Goal: Obtain resource: Download file/media

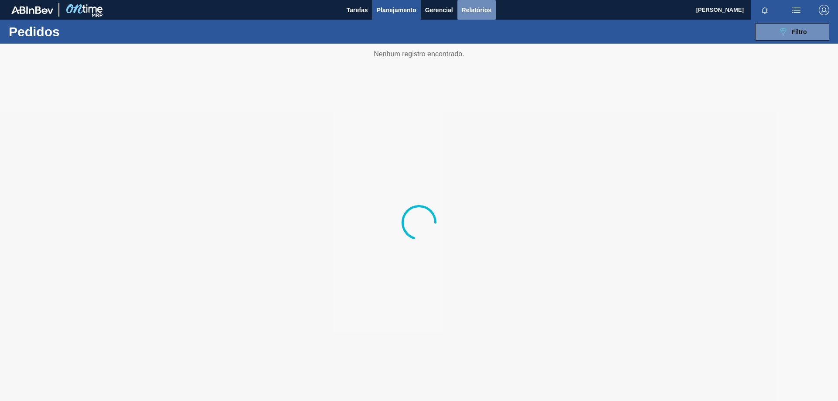
click at [479, 12] on span "Relatórios" at bounding box center [477, 10] width 30 height 10
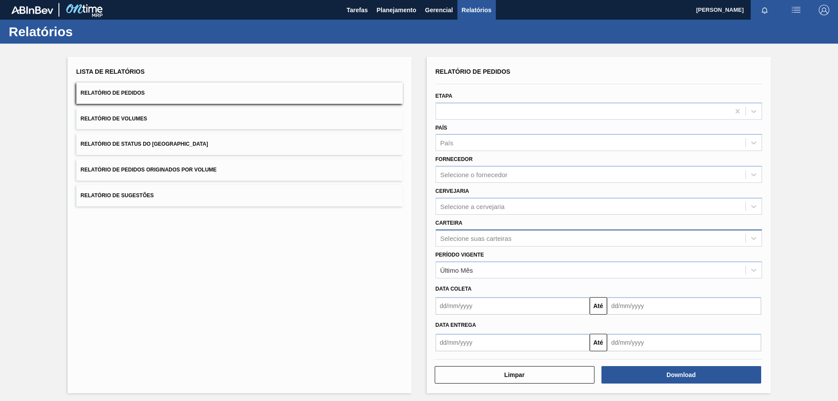
click at [462, 237] on div "Selecione suas carteiras" at bounding box center [476, 237] width 71 height 7
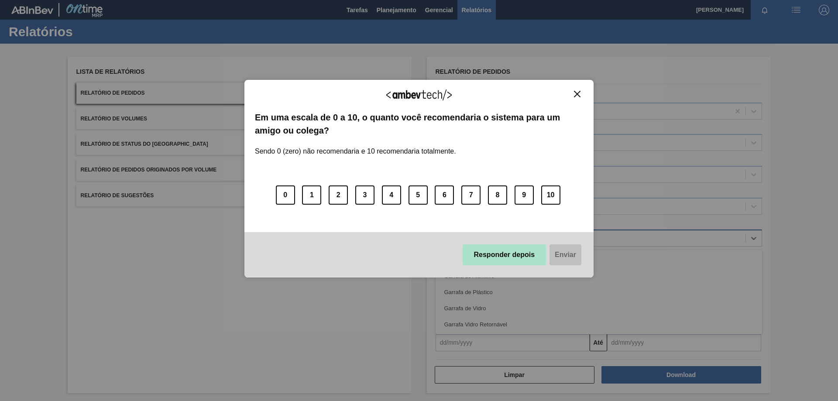
type input "garrafa"
click at [497, 248] on button "Responder depois" at bounding box center [505, 255] width 84 height 21
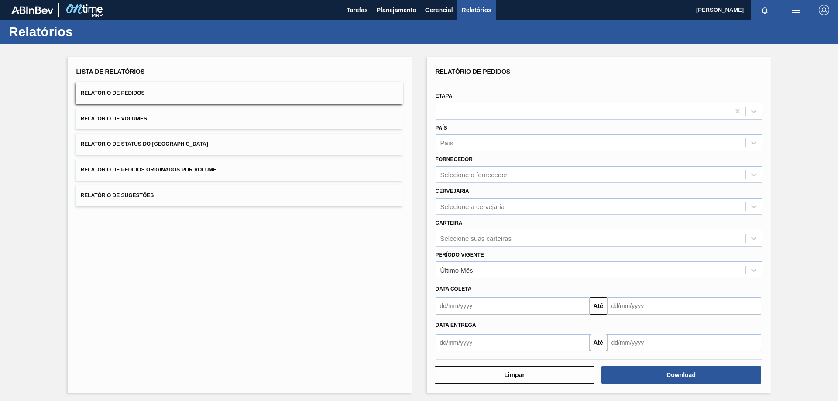
click at [479, 233] on div "Selecione suas carteiras" at bounding box center [591, 238] width 310 height 13
type input "garrafa de"
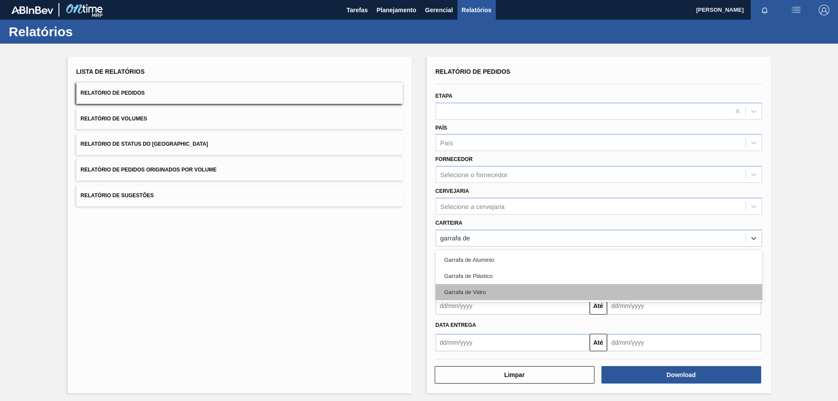
click at [471, 292] on div "Garrafa de Vidro" at bounding box center [599, 292] width 327 height 16
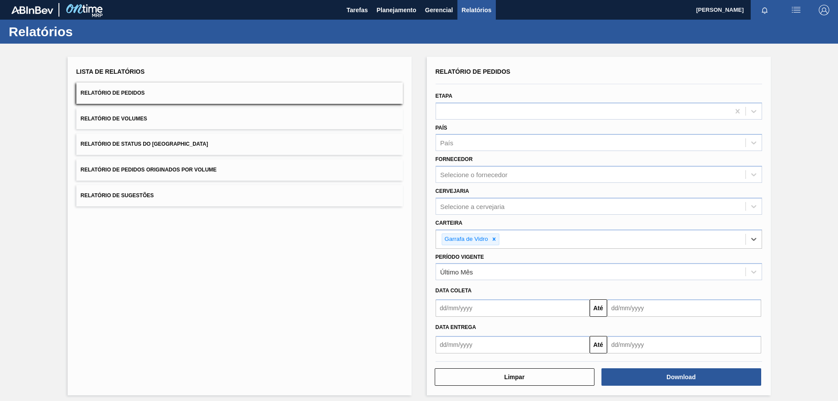
click at [454, 194] on label "Cervejaria" at bounding box center [453, 191] width 34 height 6
click at [441, 203] on input "Cervejaria" at bounding box center [441, 206] width 1 height 7
click at [458, 207] on div "Selecione a cervejaria" at bounding box center [473, 206] width 65 height 7
drag, startPoint x: 461, startPoint y: 226, endPoint x: 480, endPoint y: 339, distance: 114.3
click at [462, 226] on div "BR16 - Jacareí" at bounding box center [599, 228] width 327 height 16
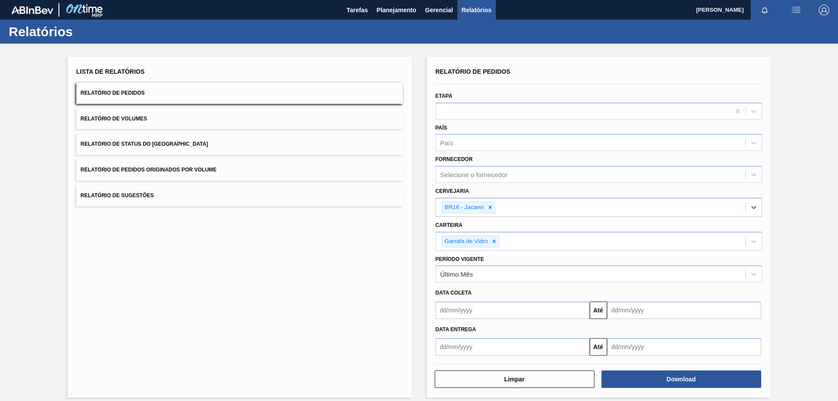
click at [469, 315] on input "text" at bounding box center [513, 310] width 154 height 17
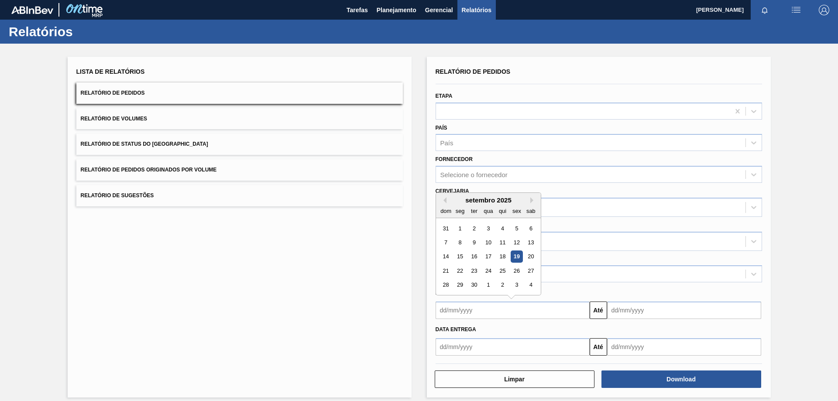
drag, startPoint x: 515, startPoint y: 257, endPoint x: 618, endPoint y: 288, distance: 107.3
click at [516, 257] on div "19" at bounding box center [517, 257] width 12 height 12
type input "[DATE]"
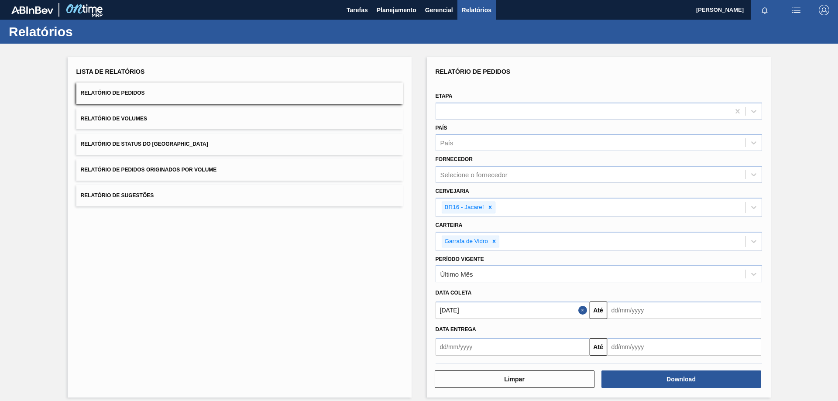
click at [636, 316] on input "text" at bounding box center [684, 310] width 154 height 17
drag, startPoint x: 645, startPoint y: 286, endPoint x: 654, endPoint y: 396, distance: 111.3
click at [645, 286] on div "30" at bounding box center [646, 285] width 12 height 12
type input "[DATE]"
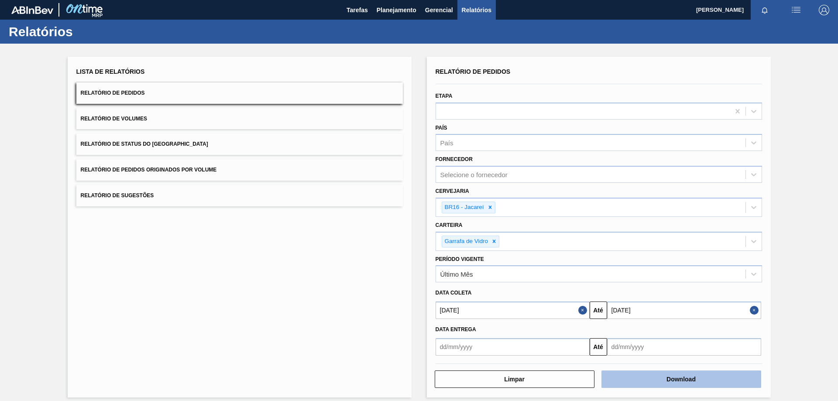
click at [642, 379] on button "Download" at bounding box center [682, 379] width 160 height 17
